Goal: Download file/media

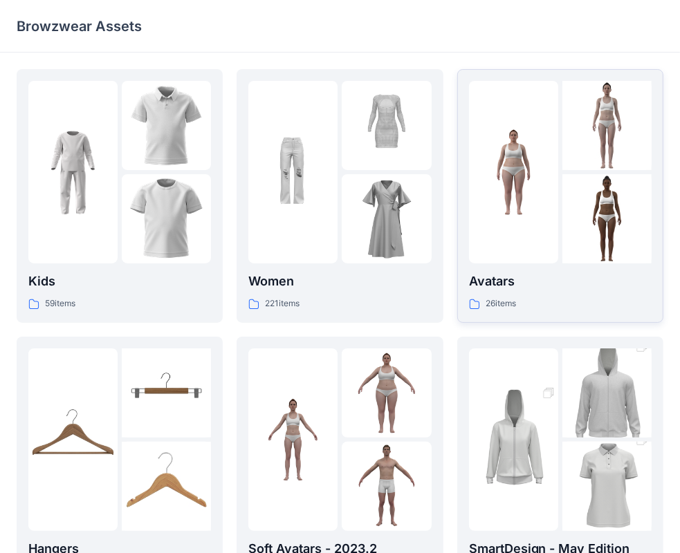
click at [559, 206] on div at bounding box center [560, 172] width 183 height 183
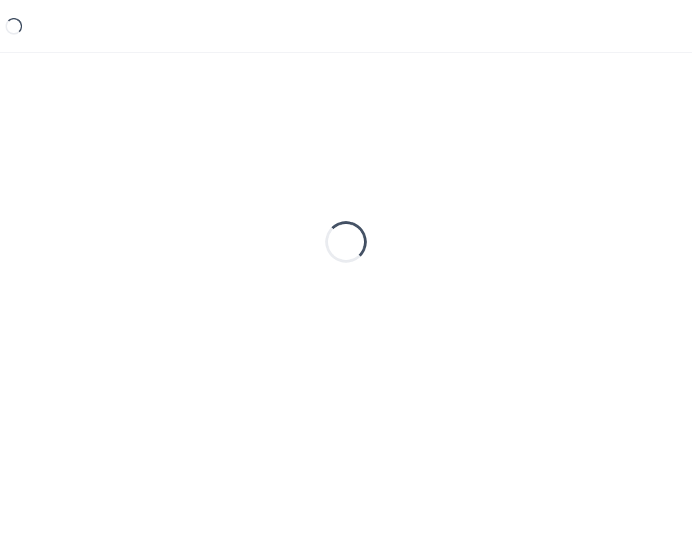
click at [559, 206] on div "Loading..." at bounding box center [346, 242] width 659 height 346
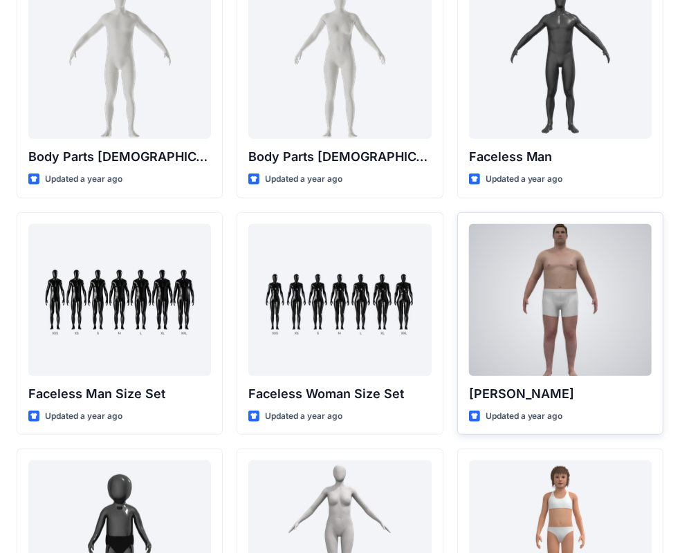
scroll to position [931, 0]
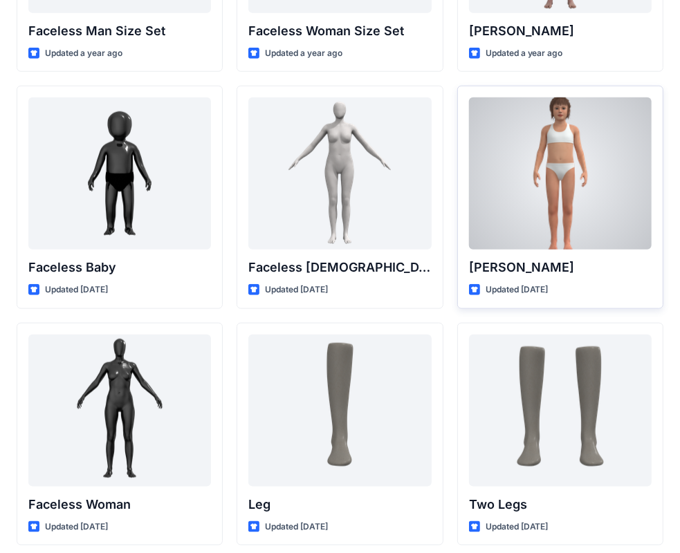
click at [517, 232] on div at bounding box center [560, 174] width 183 height 152
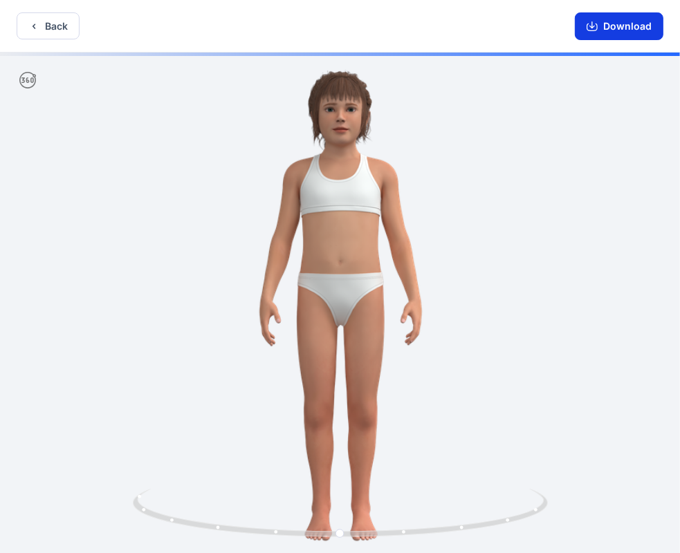
click at [636, 27] on button "Download" at bounding box center [619, 26] width 89 height 28
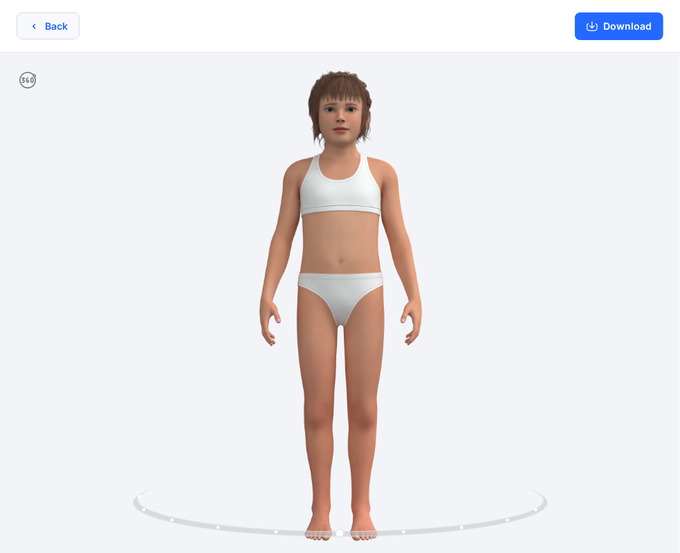
click at [33, 33] on button "Back" at bounding box center [48, 25] width 63 height 27
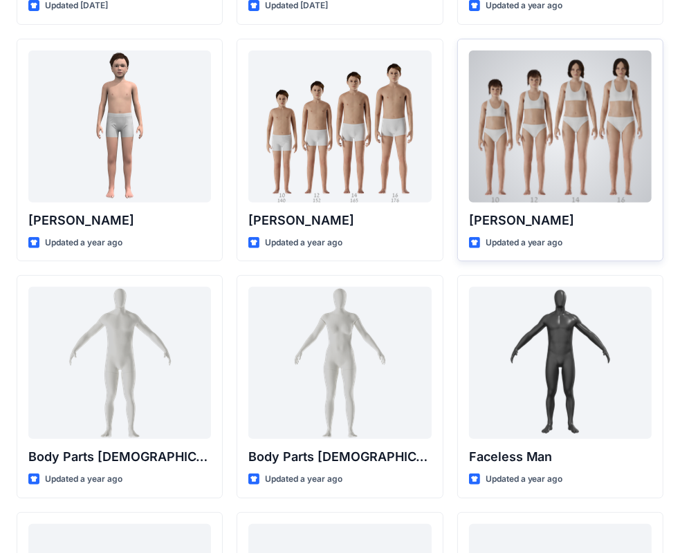
scroll to position [129, 0]
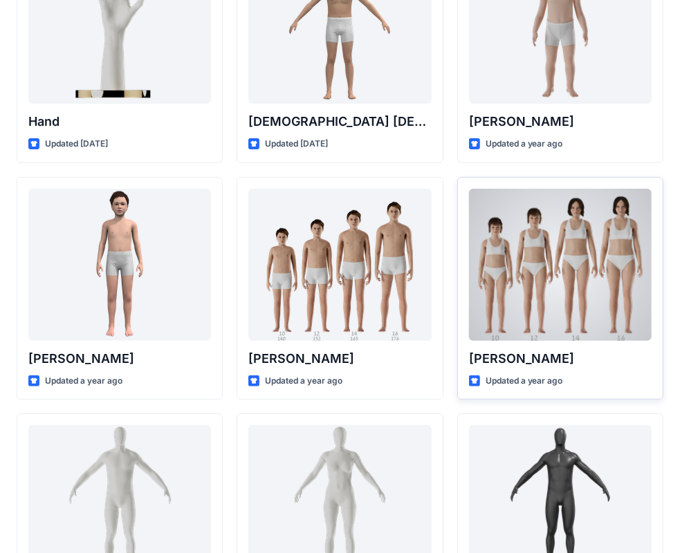
click at [541, 268] on div at bounding box center [560, 265] width 183 height 152
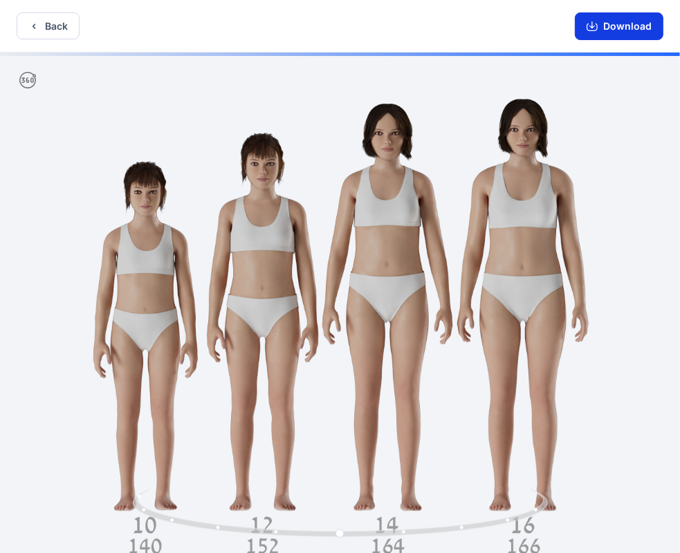
click at [609, 18] on button "Download" at bounding box center [619, 26] width 89 height 28
click at [595, 30] on icon "button" at bounding box center [592, 26] width 11 height 11
